Goal: Information Seeking & Learning: Learn about a topic

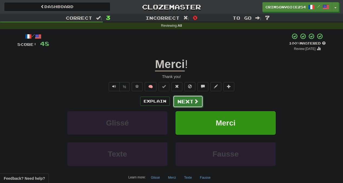
click at [189, 103] on button "Next" at bounding box center [188, 101] width 30 height 12
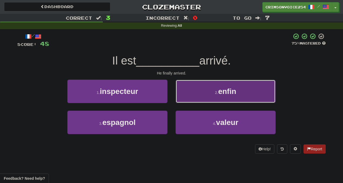
click at [204, 93] on button "2 . enfin" at bounding box center [225, 92] width 100 height 24
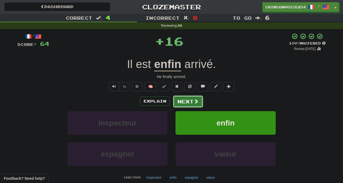
click at [185, 104] on button "Next" at bounding box center [188, 101] width 30 height 12
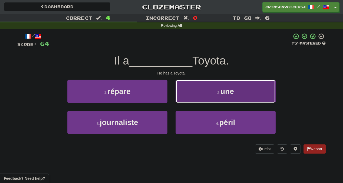
click at [203, 91] on button "2 . une" at bounding box center [225, 92] width 100 height 24
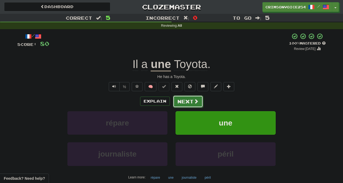
click at [195, 102] on span at bounding box center [195, 101] width 5 height 5
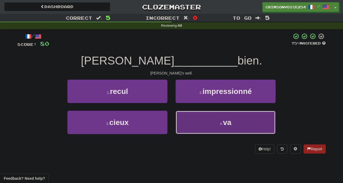
click at [197, 118] on button "4 . va" at bounding box center [225, 123] width 100 height 24
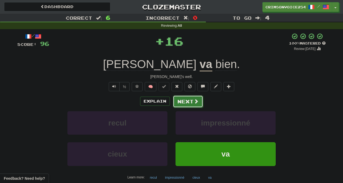
click at [191, 98] on button "Next" at bounding box center [188, 101] width 30 height 12
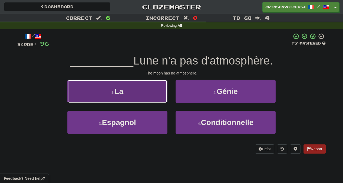
click at [155, 94] on button "1 . La" at bounding box center [117, 92] width 100 height 24
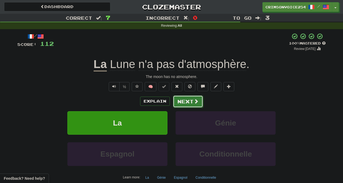
click at [193, 96] on button "Next" at bounding box center [188, 101] width 30 height 12
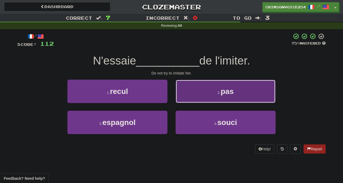
click at [189, 92] on button "2 . pas" at bounding box center [225, 92] width 100 height 24
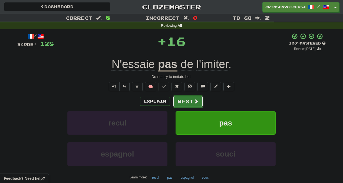
click at [186, 103] on button "Next" at bounding box center [188, 101] width 30 height 12
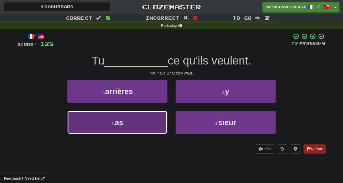
click at [141, 133] on button "3 . as" at bounding box center [117, 123] width 100 height 24
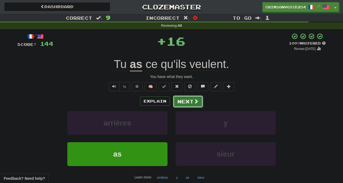
click at [194, 102] on span at bounding box center [195, 101] width 5 height 5
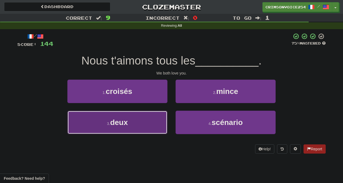
click at [152, 129] on button "3 . deux" at bounding box center [117, 123] width 100 height 24
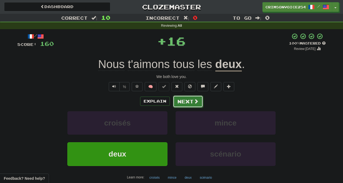
click at [192, 105] on button "Next" at bounding box center [188, 101] width 30 height 12
